Goal: Task Accomplishment & Management: Use online tool/utility

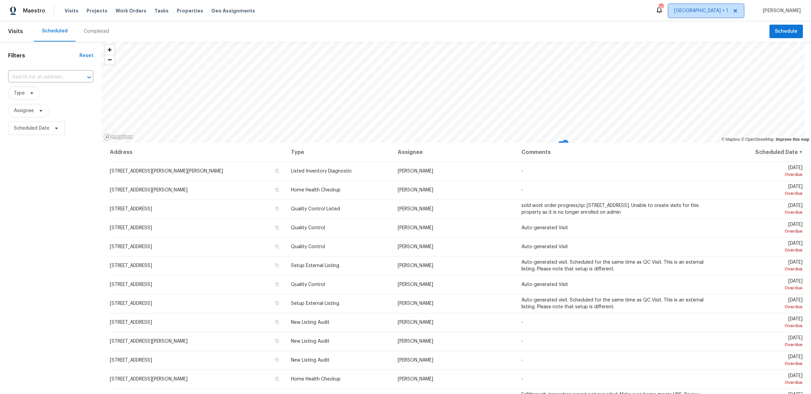
click at [721, 14] on span "[GEOGRAPHIC_DATA] + 1" at bounding box center [701, 10] width 54 height 7
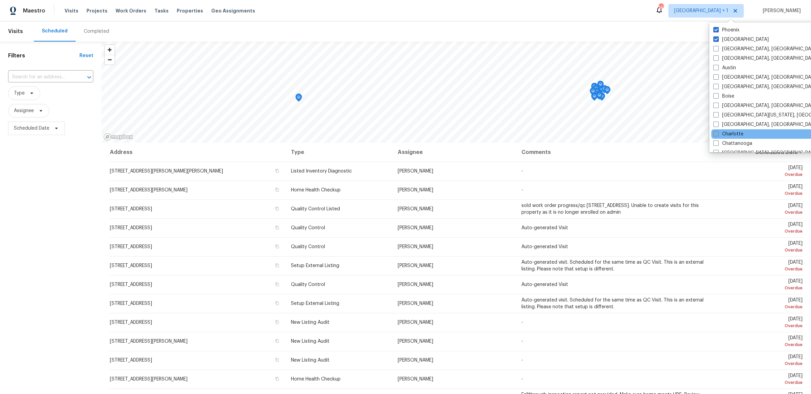
click at [714, 131] on span at bounding box center [715, 133] width 5 height 5
click at [714, 131] on input "Charlotte" at bounding box center [715, 133] width 4 height 4
checkbox input "true"
click at [64, 75] on input "text" at bounding box center [41, 77] width 66 height 10
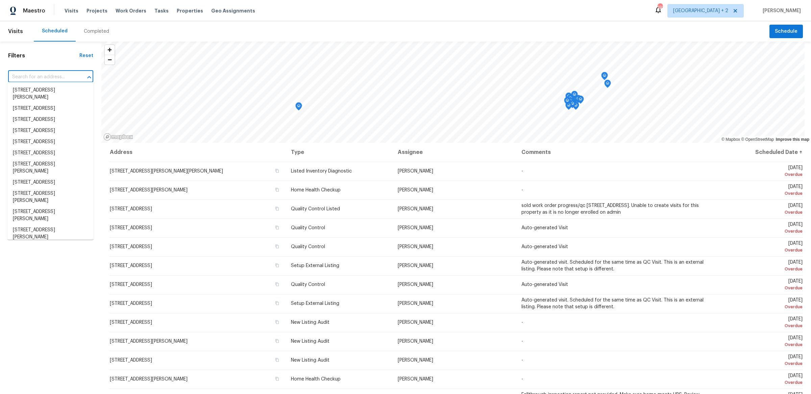
paste input "[STREET_ADDRESS][PERSON_NAME]"
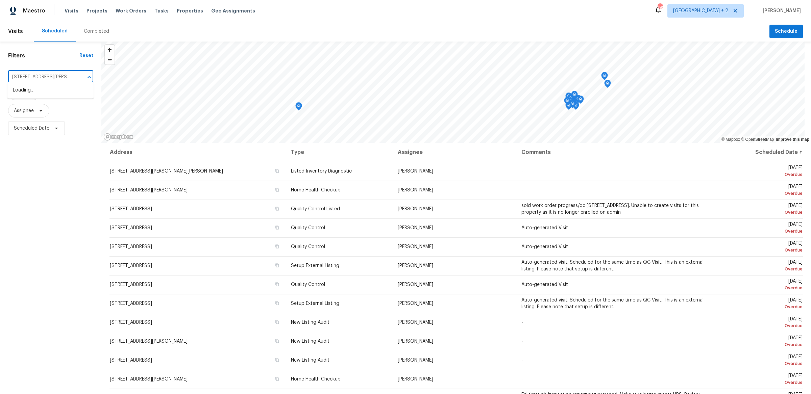
type input "[STREET_ADDRESS][PERSON_NAME]"
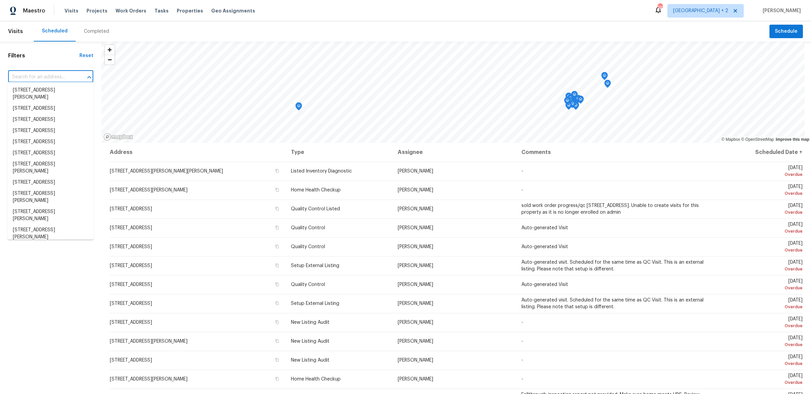
click at [49, 79] on input "text" at bounding box center [41, 77] width 66 height 10
paste input "[STREET_ADDRESS][PERSON_NAME]"
type input "[STREET_ADDRESS][PERSON_NAME]"
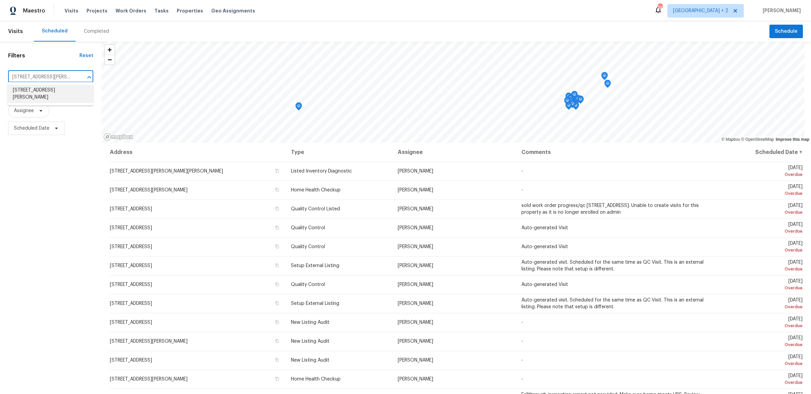
click at [52, 96] on li "[STREET_ADDRESS][PERSON_NAME]" at bounding box center [50, 94] width 86 height 18
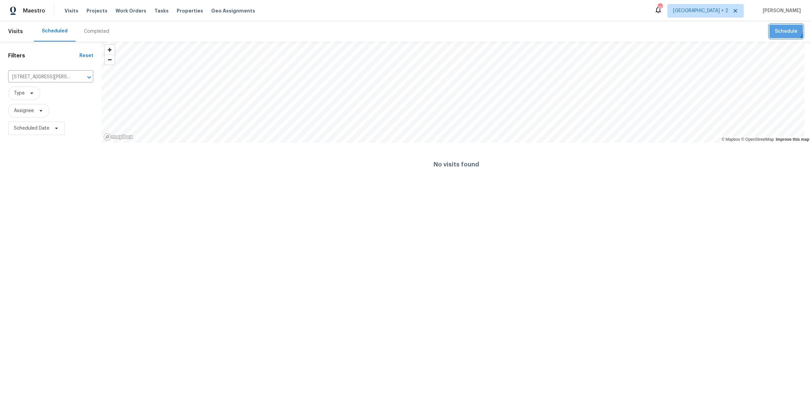
click at [777, 26] on button "Schedule" at bounding box center [785, 32] width 33 height 14
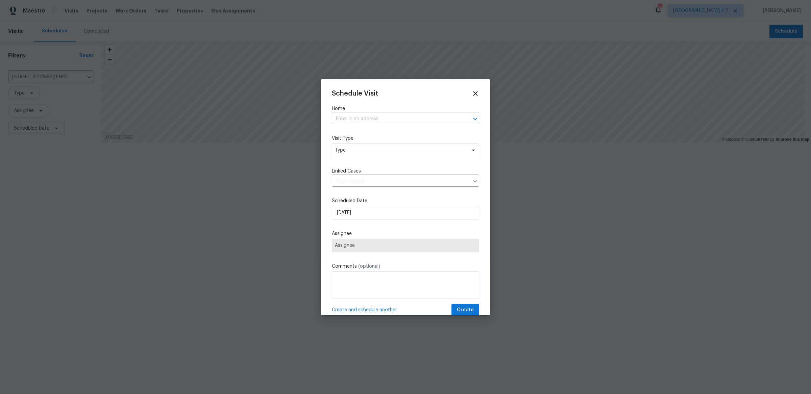
click at [376, 114] on input "text" at bounding box center [396, 119] width 128 height 10
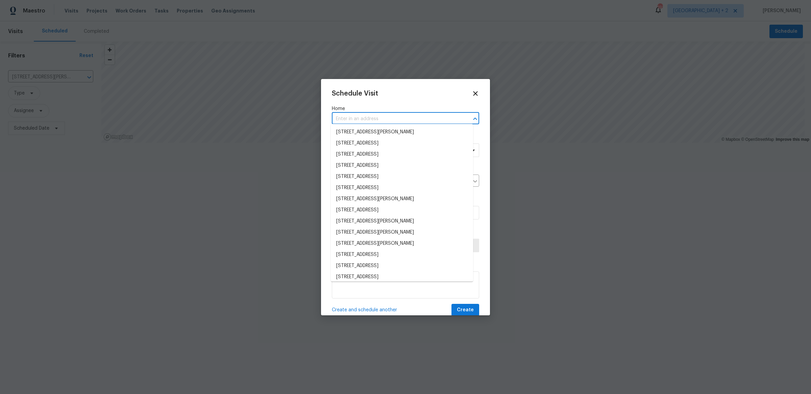
paste input "[STREET_ADDRESS][PERSON_NAME]"
type input "[STREET_ADDRESS][PERSON_NAME]"
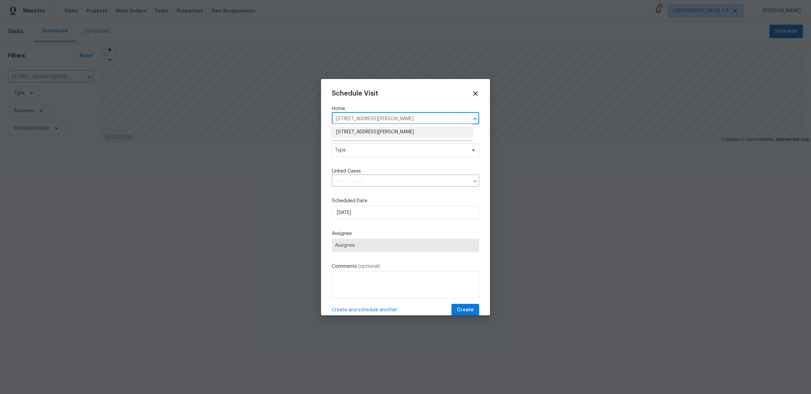
click at [369, 134] on li "[STREET_ADDRESS][PERSON_NAME]" at bounding box center [402, 132] width 142 height 11
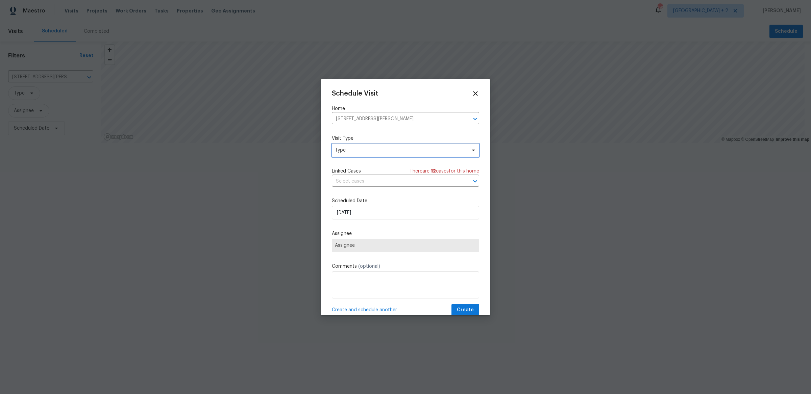
click at [346, 151] on span "Type" at bounding box center [400, 150] width 131 height 7
type input "r"
type input "cam"
click at [354, 179] on div "Camera Setup" at bounding box center [351, 179] width 32 height 7
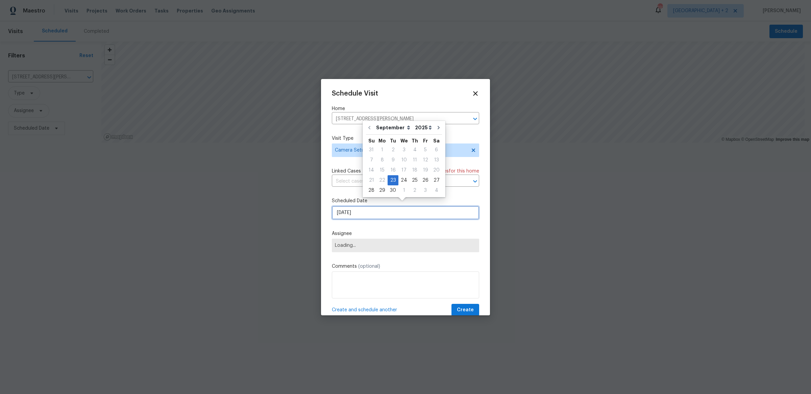
click at [353, 207] on input "[DATE]" at bounding box center [405, 213] width 147 height 14
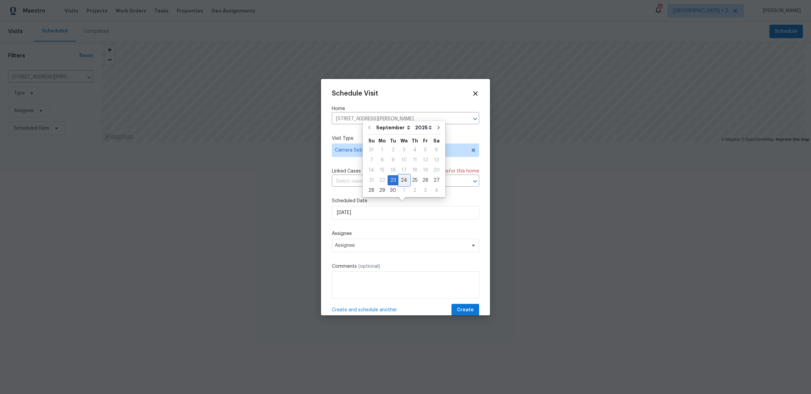
click at [399, 181] on div "24" at bounding box center [403, 180] width 11 height 9
type input "[DATE]"
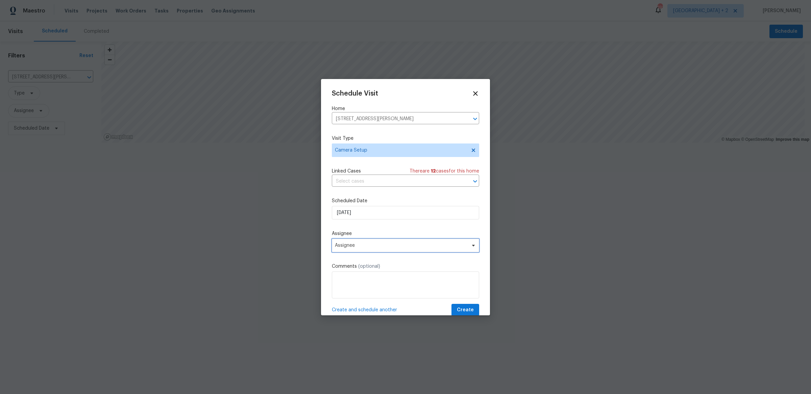
click at [370, 243] on span "Assignee" at bounding box center [401, 245] width 132 height 5
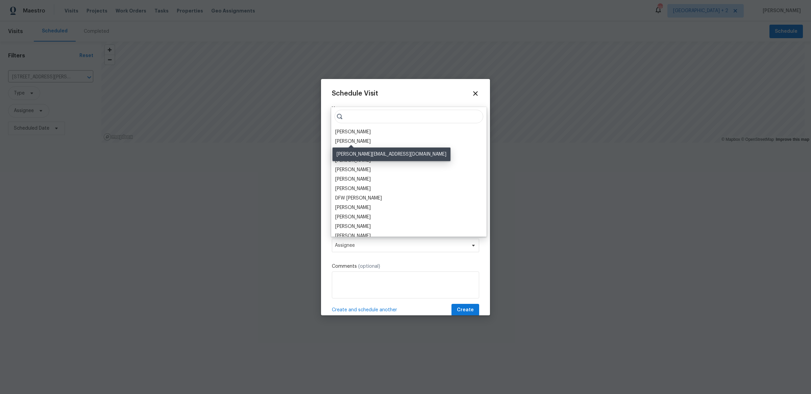
click at [353, 132] on div "[PERSON_NAME]" at bounding box center [352, 132] width 35 height 7
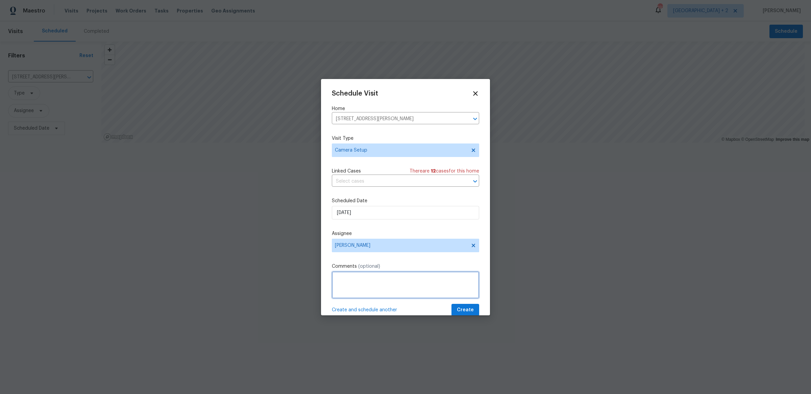
click at [357, 272] on textarea at bounding box center [405, 285] width 147 height 27
type textarea "ring camera in living room was moved by cleaners, and not facing the front door…"
click at [461, 307] on span "Create" at bounding box center [465, 310] width 17 height 8
